Goal: Information Seeking & Learning: Learn about a topic

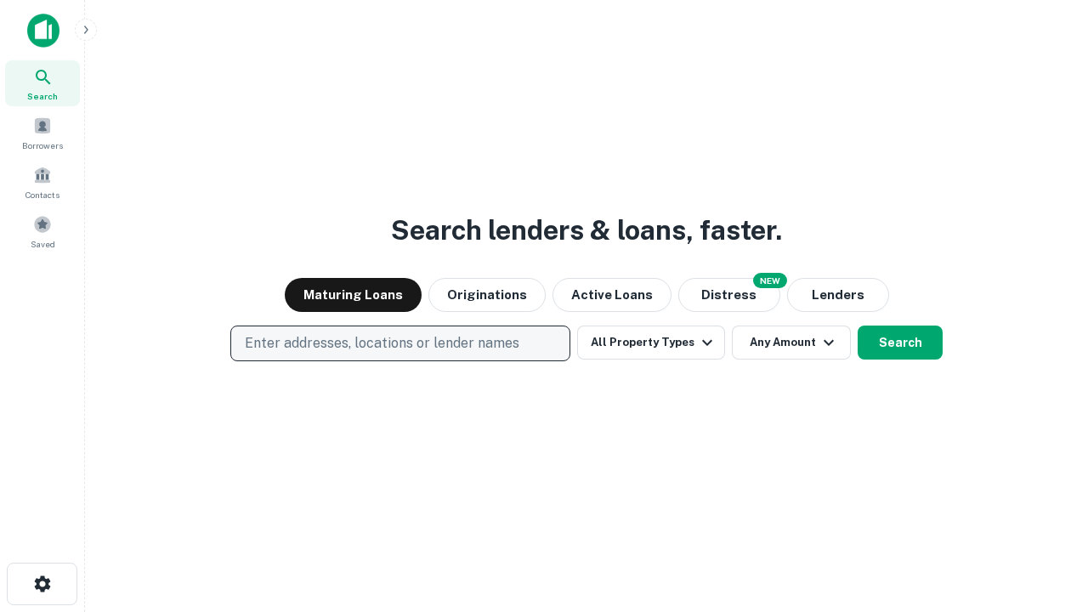
click at [399, 343] on p "Enter addresses, locations or lender names" at bounding box center [382, 343] width 274 height 20
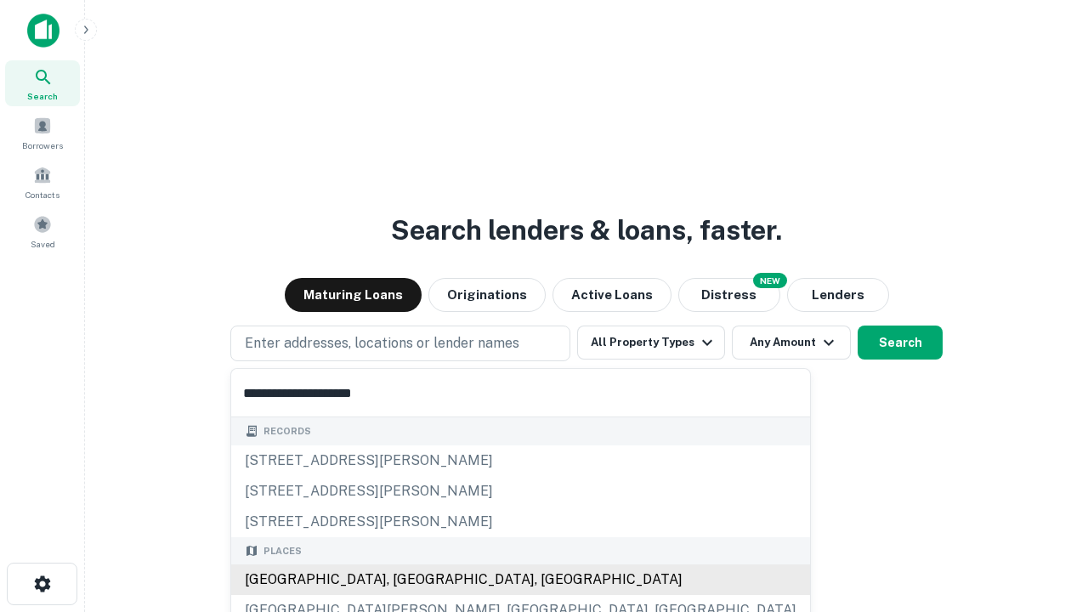
click at [406, 580] on div "[GEOGRAPHIC_DATA], [GEOGRAPHIC_DATA], [GEOGRAPHIC_DATA]" at bounding box center [520, 579] width 579 height 31
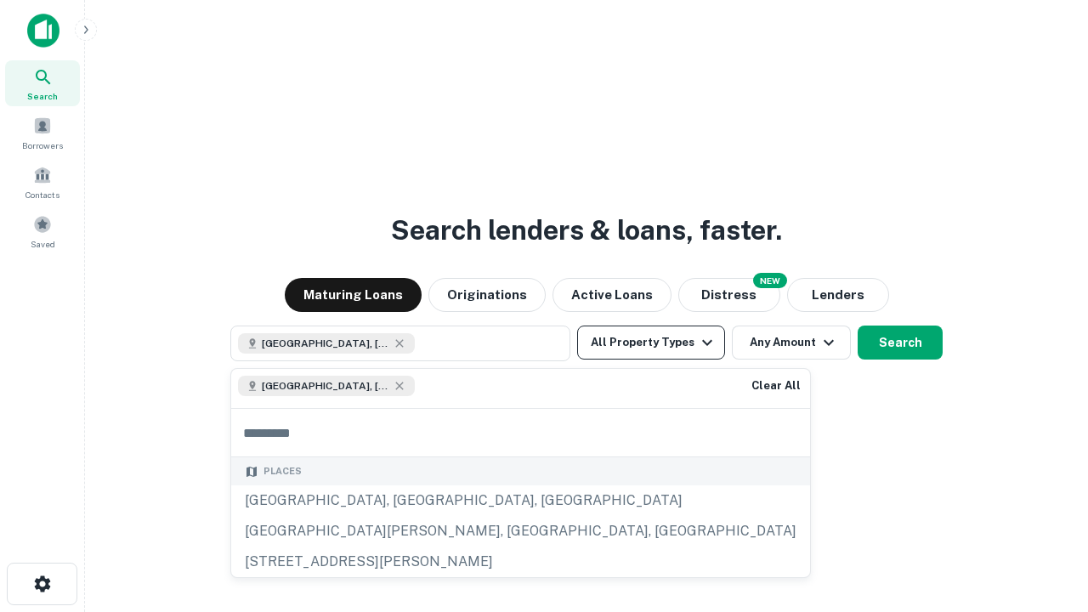
click at [651, 342] on button "All Property Types" at bounding box center [651, 342] width 148 height 34
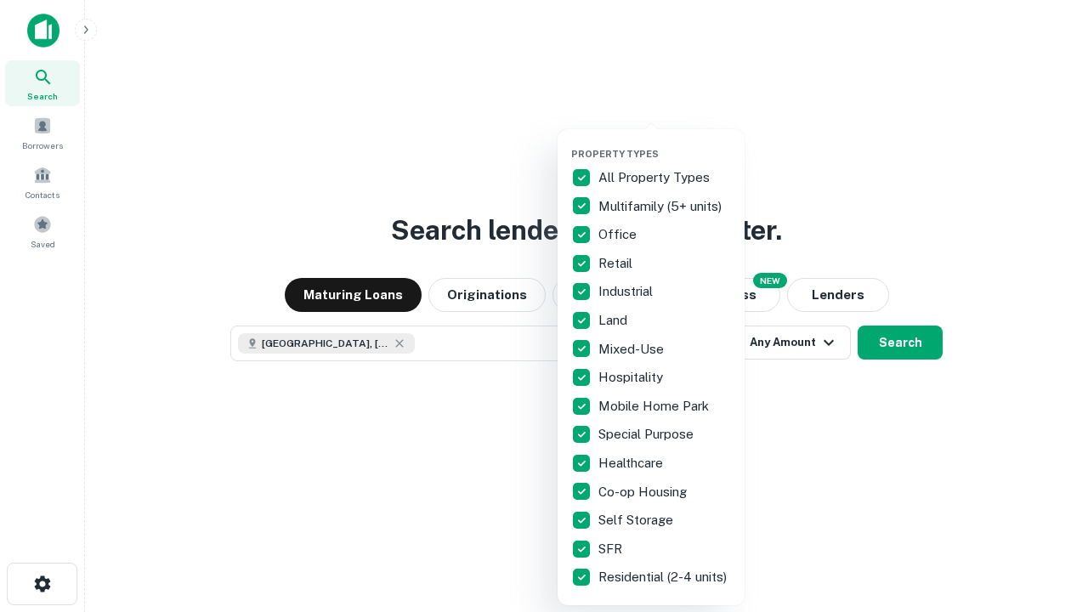
click at [665, 143] on button "button" at bounding box center [664, 143] width 187 height 1
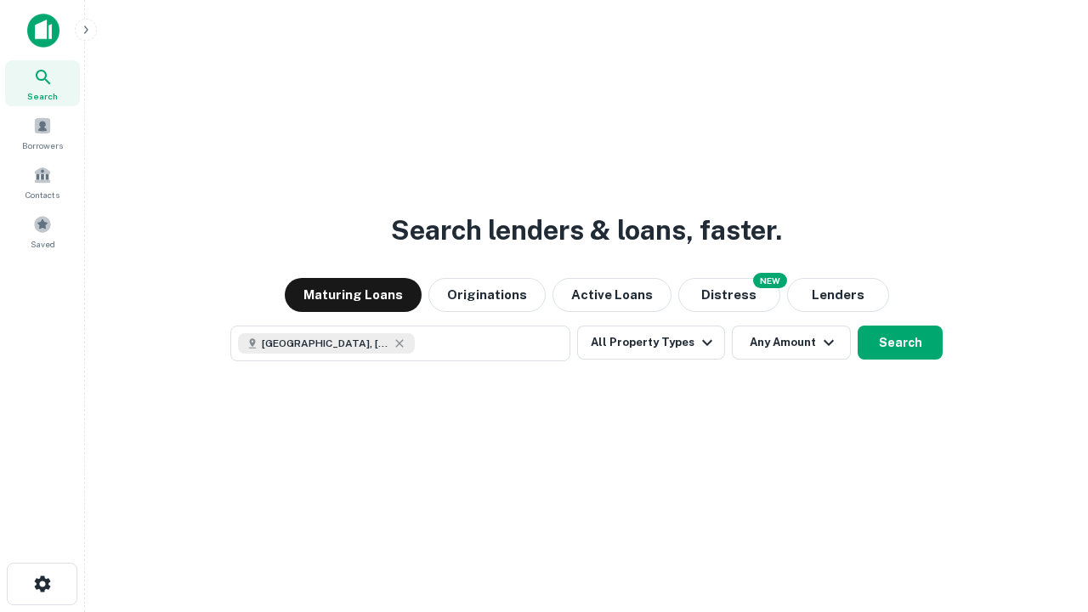
scroll to position [27, 0]
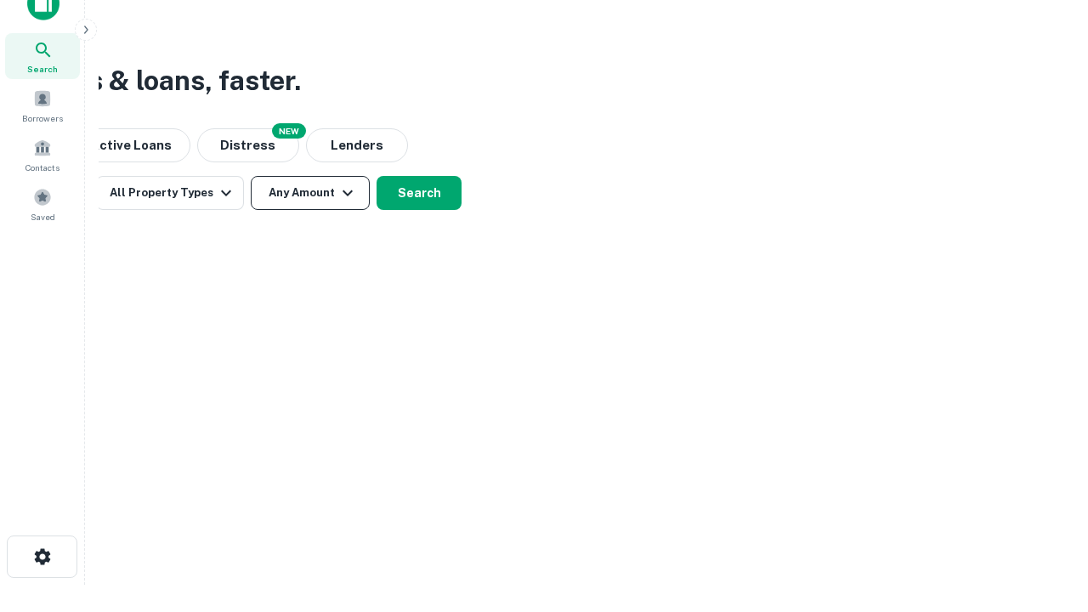
click at [310, 193] on button "Any Amount" at bounding box center [310, 193] width 119 height 34
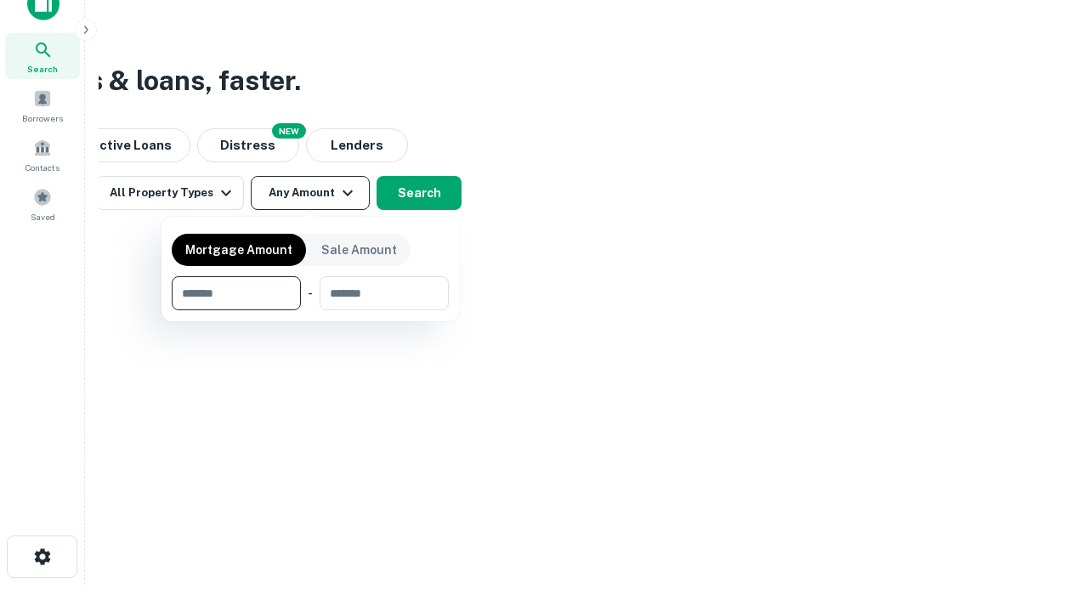
type input "*******"
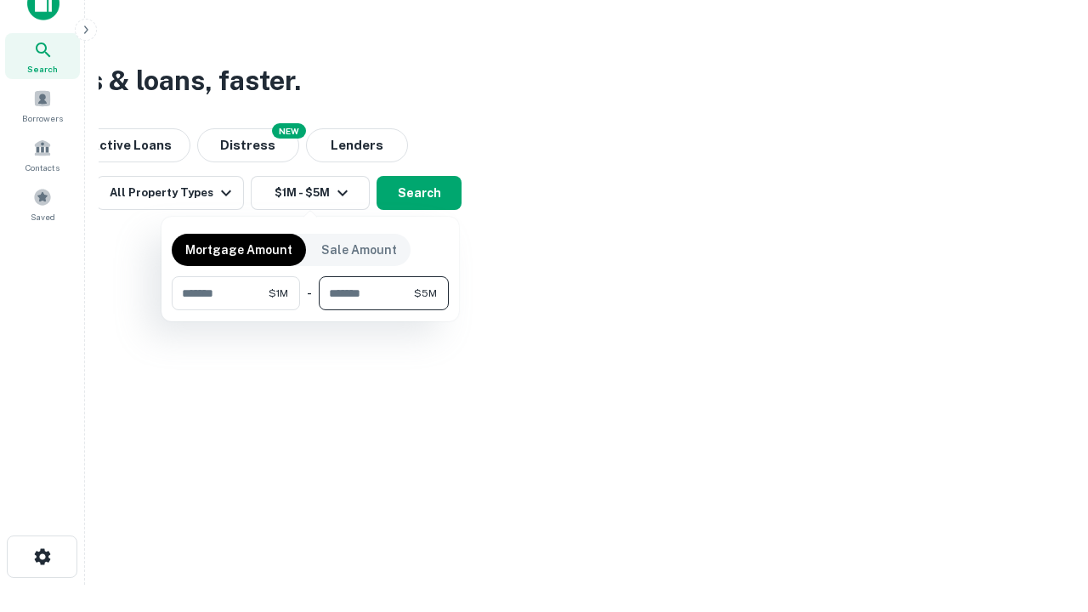
type input "*******"
click at [310, 310] on button "button" at bounding box center [310, 310] width 277 height 1
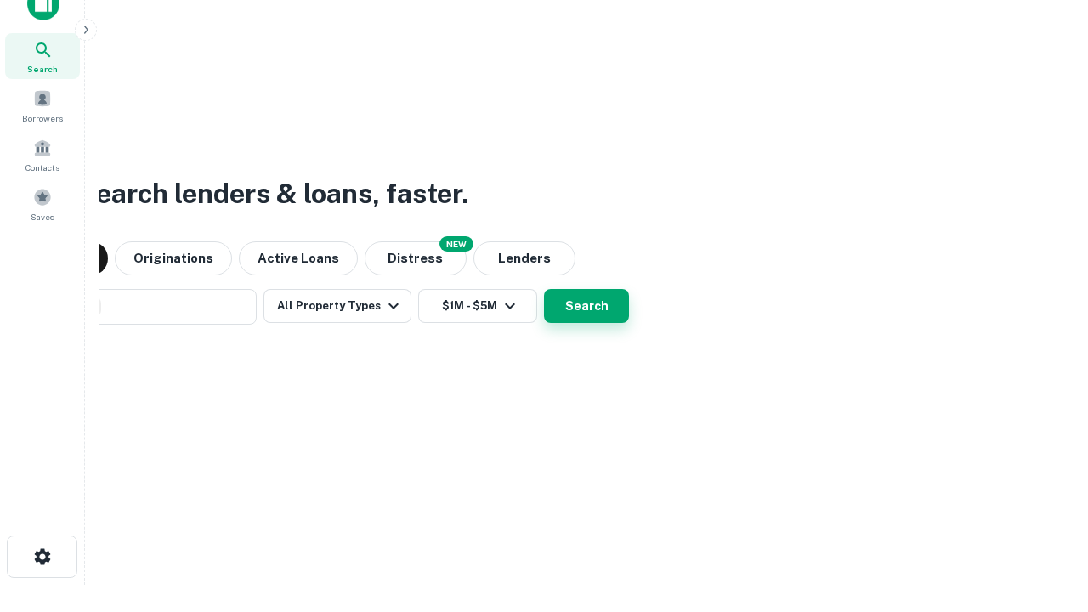
click at [544, 289] on button "Search" at bounding box center [586, 306] width 85 height 34
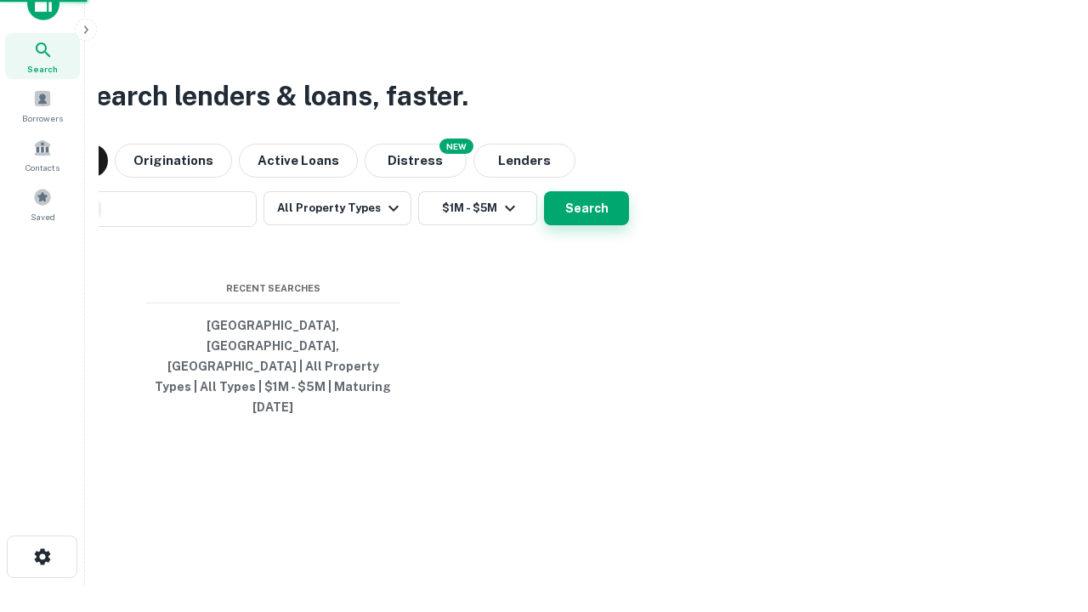
scroll to position [45, 481]
